Goal: Information Seeking & Learning: Learn about a topic

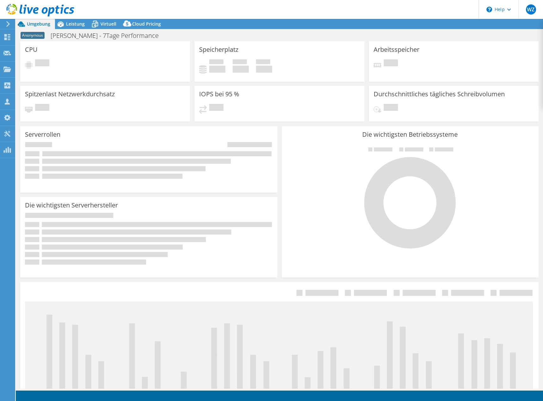
select select "USD"
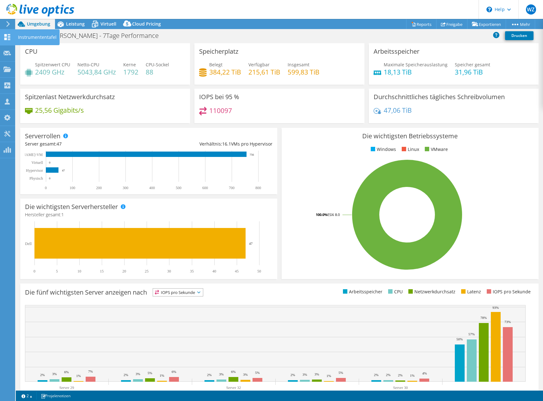
click at [7, 40] on icon at bounding box center [7, 37] width 8 height 6
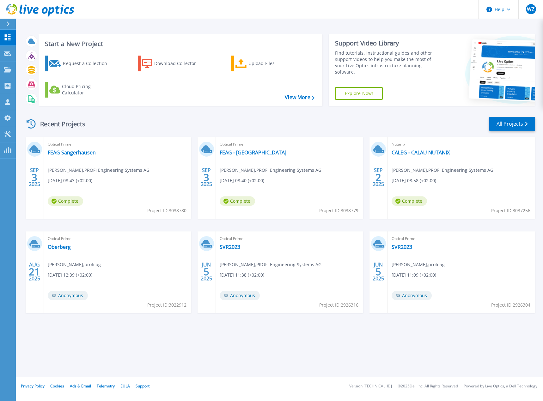
click at [266, 120] on div "Recent Projects All Projects" at bounding box center [279, 124] width 511 height 16
click at [72, 154] on link "FEAG Sangerhausen" at bounding box center [72, 152] width 48 height 6
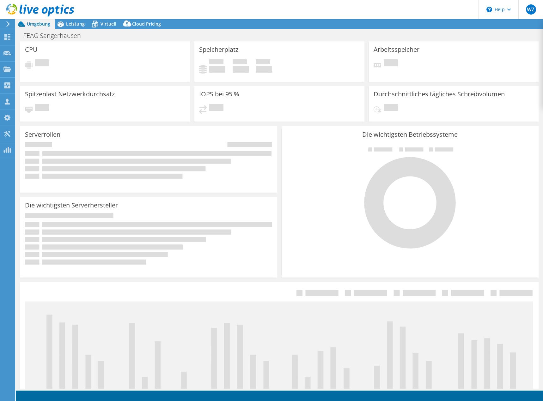
select select "EUFrankfurt"
select select "EUR"
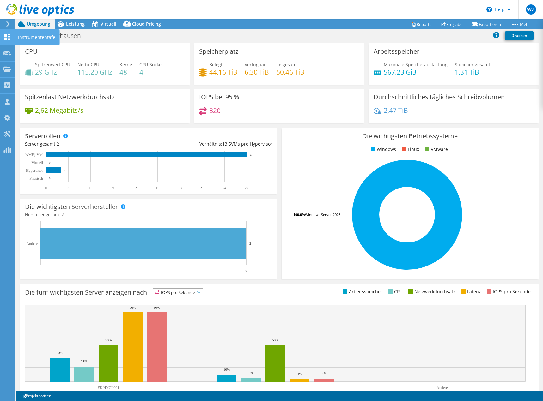
click at [5, 38] on use at bounding box center [7, 37] width 6 height 6
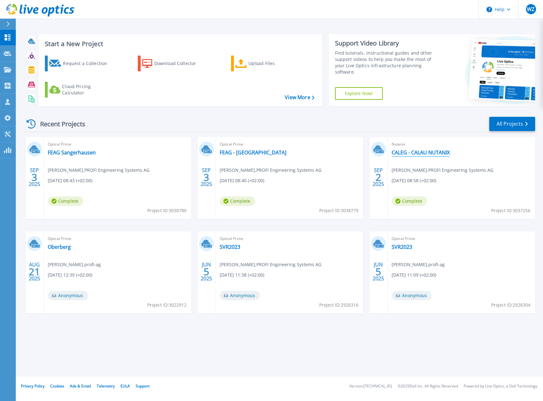
click at [416, 153] on link "CALEG - CALAU NUTANIX" at bounding box center [421, 152] width 58 height 6
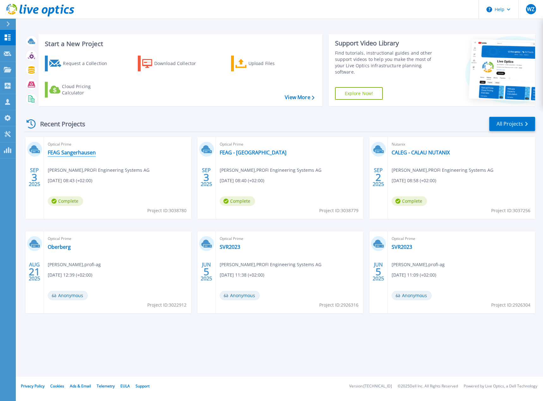
click at [70, 154] on link "FEAG Sangerhausen" at bounding box center [72, 152] width 48 height 6
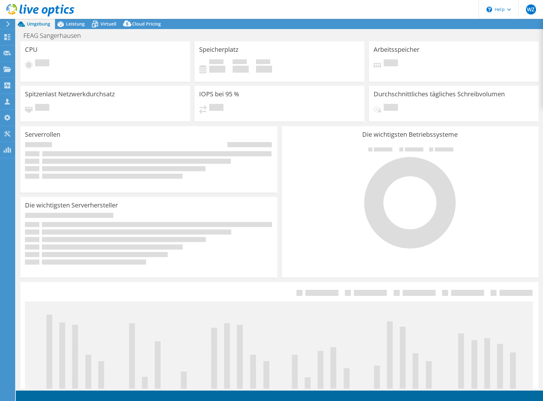
select select "EUFrankfurt"
select select "EUR"
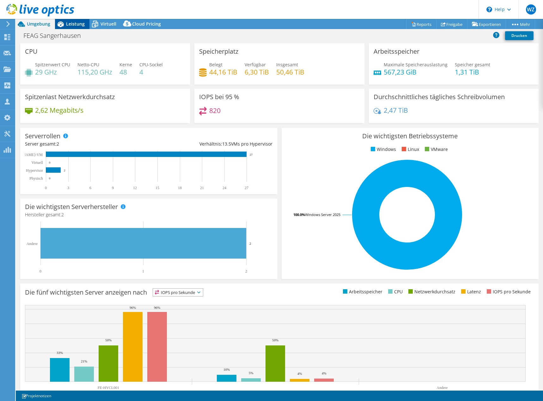
click at [75, 25] on span "Leistung" at bounding box center [75, 24] width 19 height 6
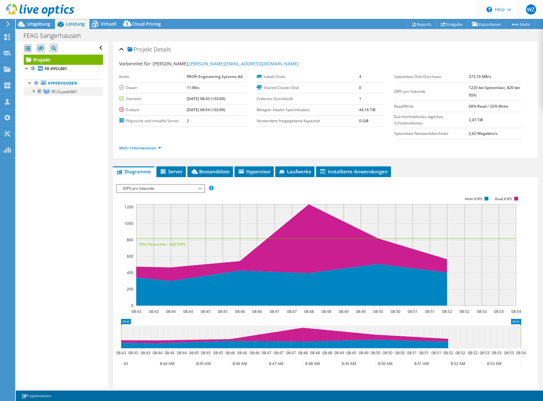
click at [35, 92] on div at bounding box center [33, 91] width 6 height 6
click at [62, 100] on link "FE-HYCL001" at bounding box center [63, 100] width 79 height 8
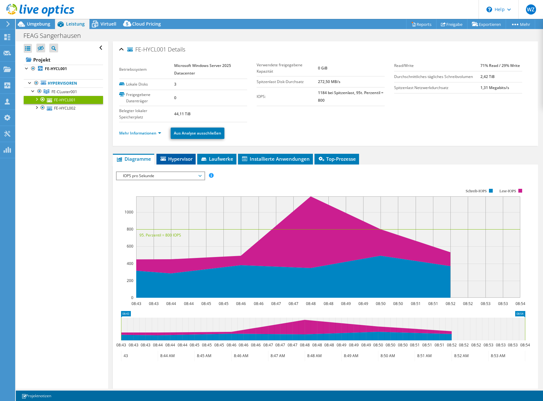
click at [171, 159] on span "Hypervisor" at bounding box center [176, 159] width 33 height 6
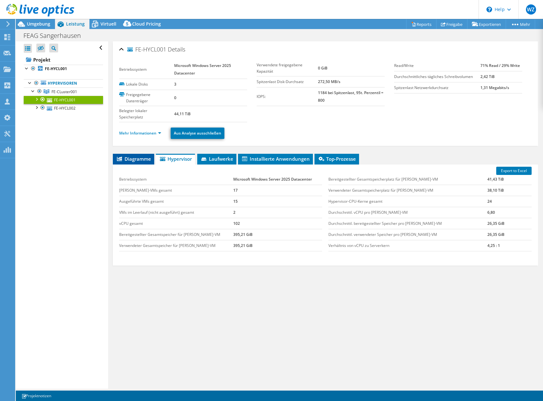
click at [135, 161] on span "Diagramme" at bounding box center [133, 159] width 35 height 6
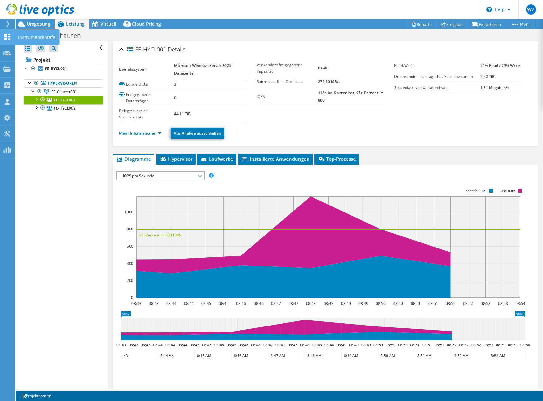
click at [11, 35] on icon at bounding box center [7, 37] width 8 height 6
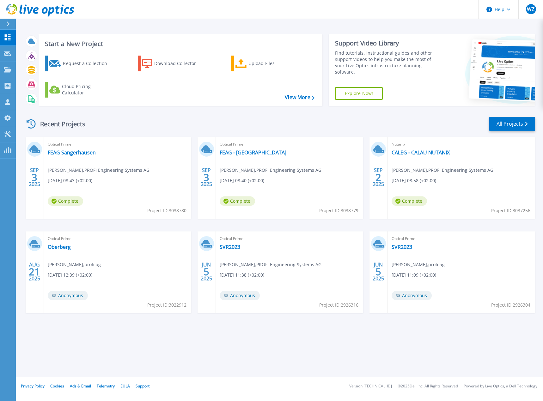
click at [203, 351] on div "Start a New Project Request a Collection Download Collector Upload Files Cloud …" at bounding box center [279, 188] width 527 height 377
